Goal: Check status: Check status

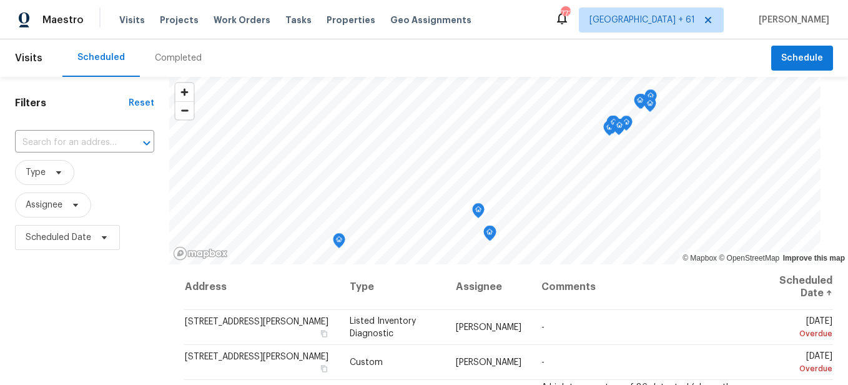
click at [174, 60] on div "Completed" at bounding box center [178, 58] width 47 height 12
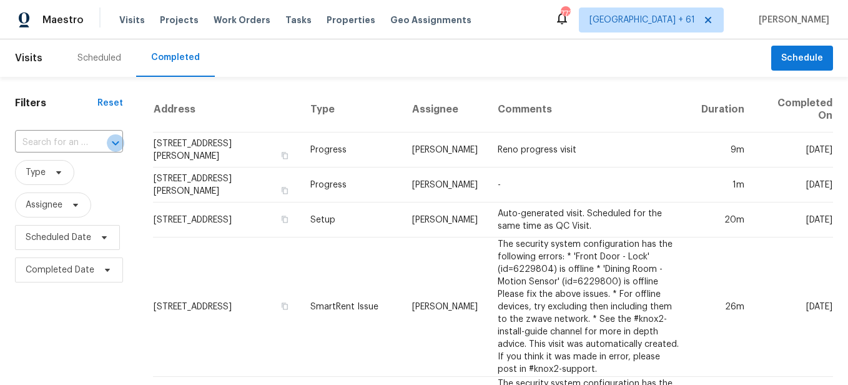
click at [108, 145] on icon "Open" at bounding box center [115, 142] width 15 height 15
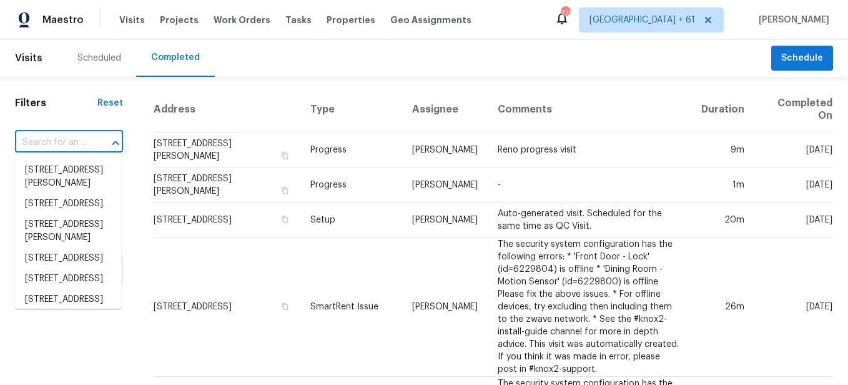
paste input "[STREET_ADDRESS]"
type input "[STREET_ADDRESS]"
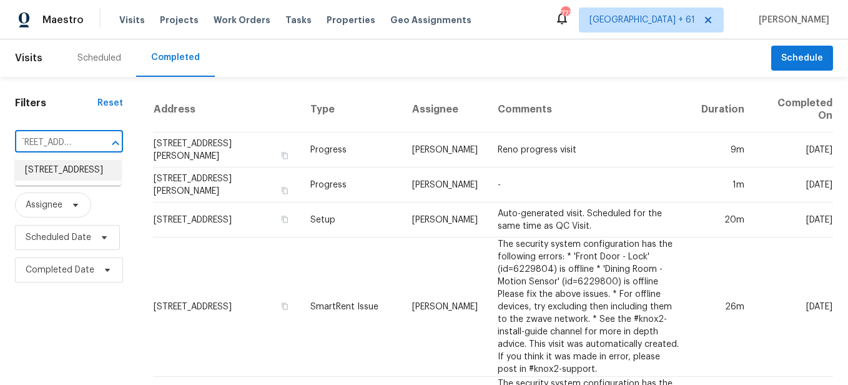
click at [74, 174] on li "[STREET_ADDRESS]" at bounding box center [68, 170] width 106 height 21
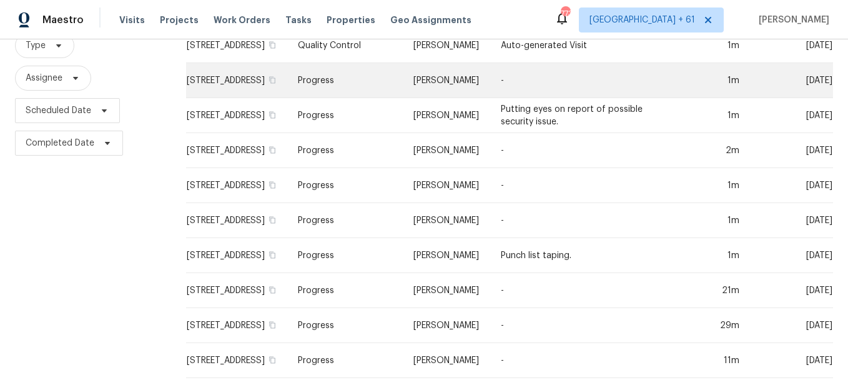
scroll to position [326, 0]
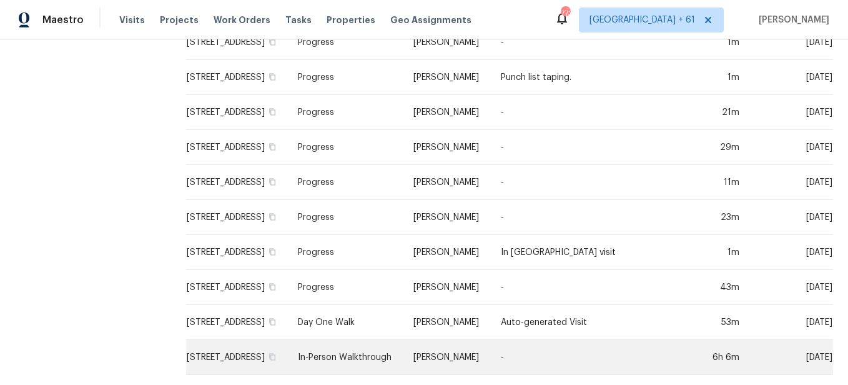
click at [364, 340] on td "In-Person Walkthrough" at bounding box center [345, 357] width 115 height 35
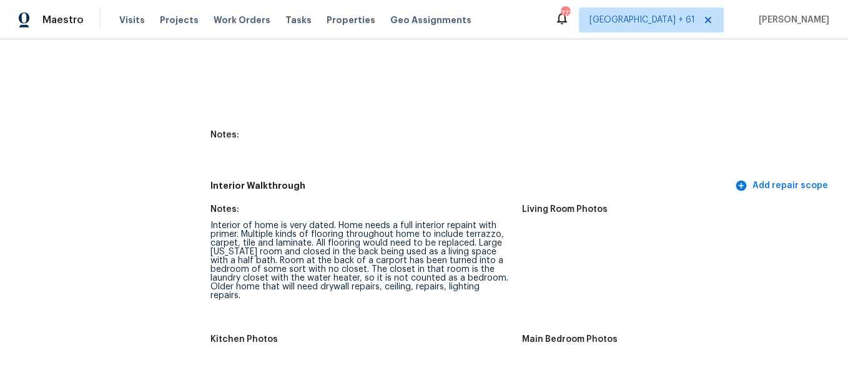
scroll to position [1686, 0]
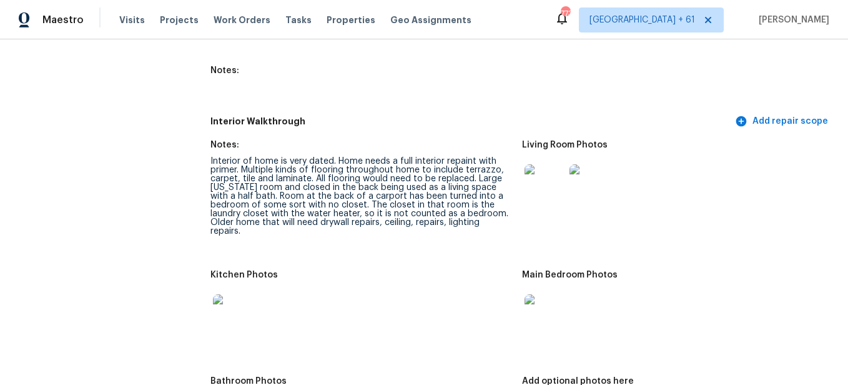
click at [546, 164] on img at bounding box center [544, 184] width 40 height 40
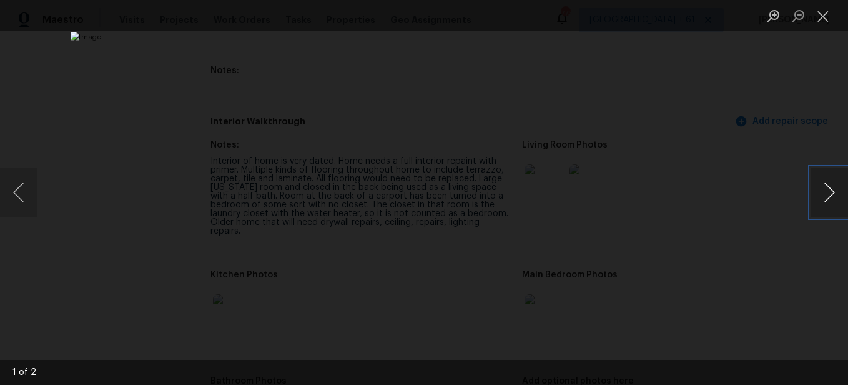
click at [821, 190] on button "Next image" at bounding box center [828, 192] width 37 height 50
click at [25, 185] on button "Previous image" at bounding box center [18, 192] width 37 height 50
